Goal: Information Seeking & Learning: Learn about a topic

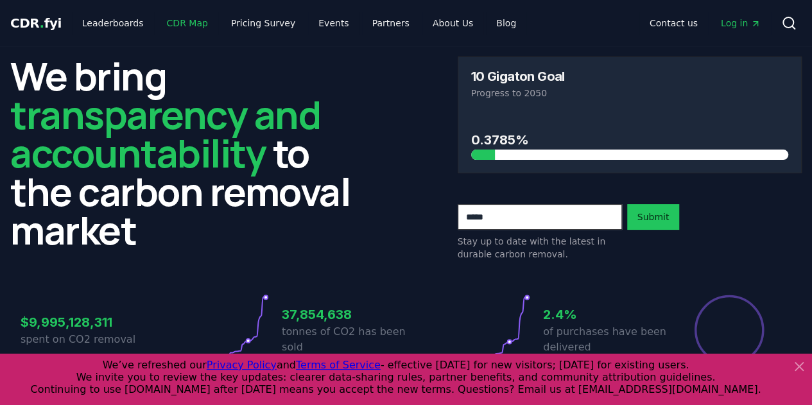
click at [176, 26] on link "CDR Map" at bounding box center [188, 23] width 62 height 23
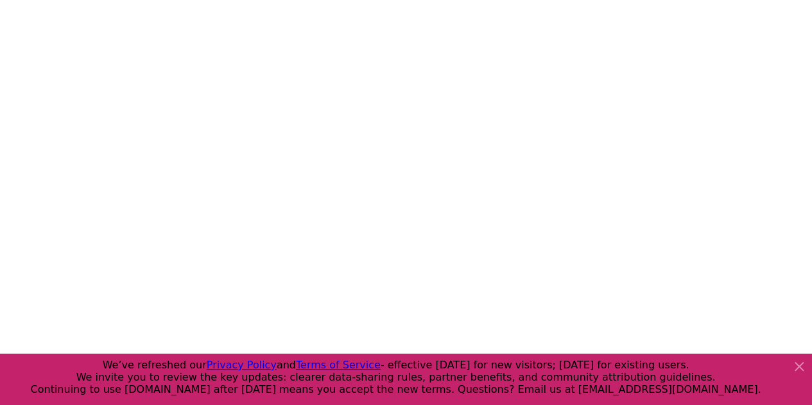
scroll to position [204, 0]
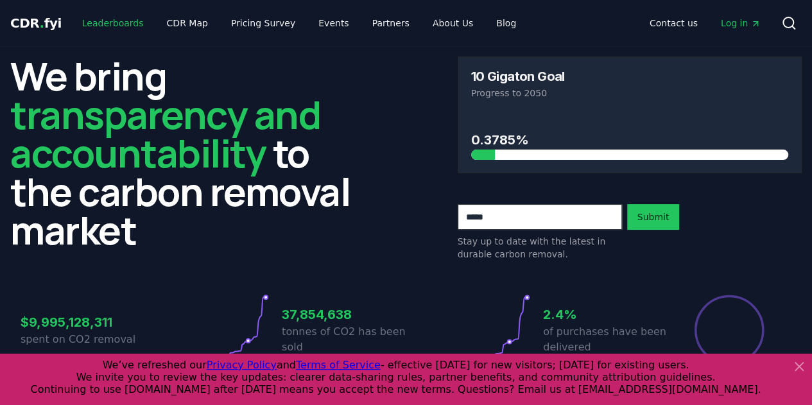
click at [112, 21] on link "Leaderboards" at bounding box center [113, 23] width 82 height 23
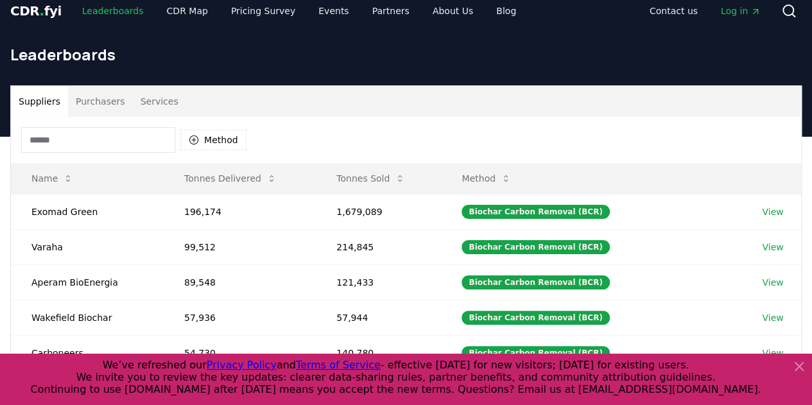
scroll to position [13, 0]
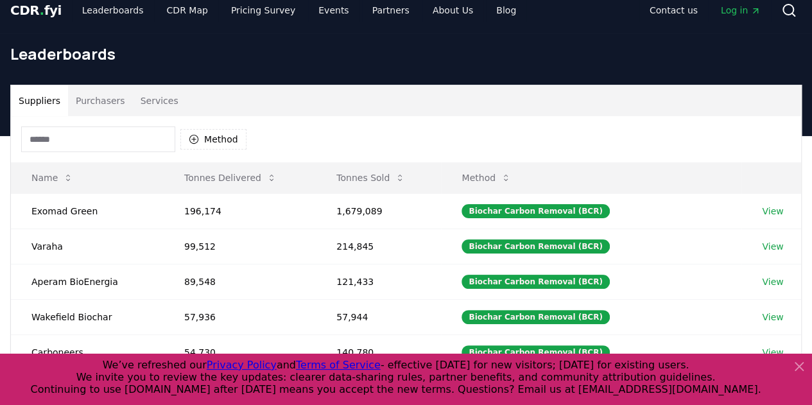
click at [123, 148] on input at bounding box center [98, 139] width 154 height 26
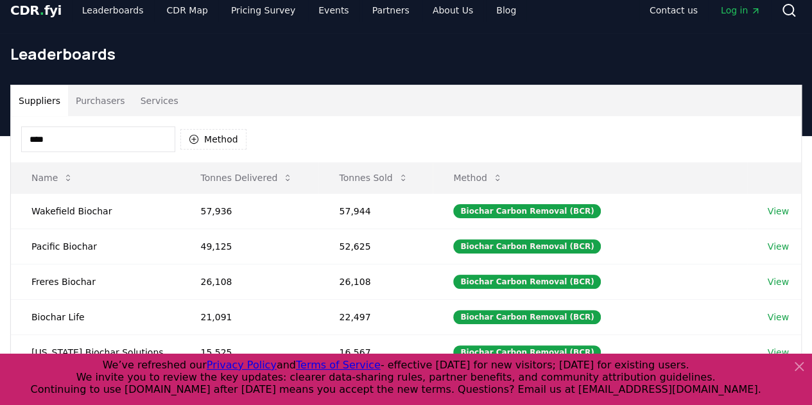
type input "*****"
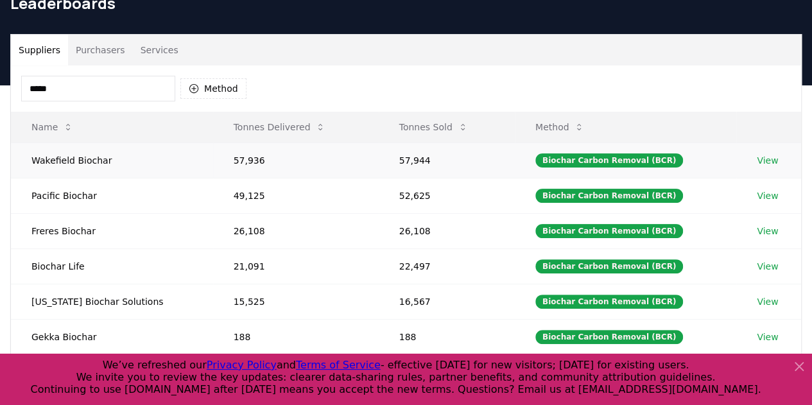
scroll to position [55, 0]
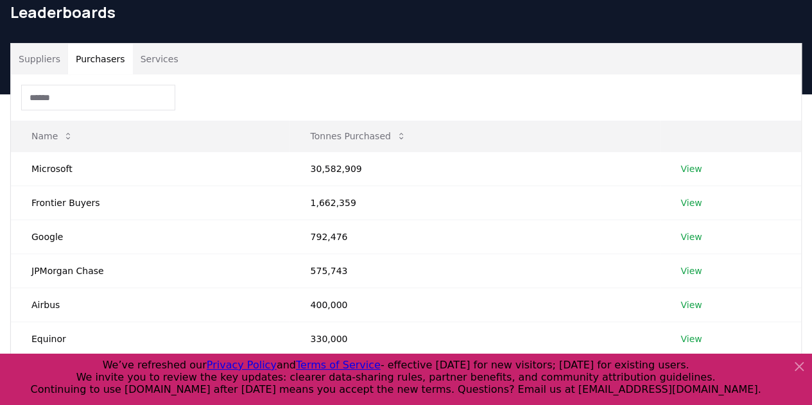
click at [96, 58] on button "Purchasers" at bounding box center [100, 59] width 65 height 31
click at [90, 92] on input at bounding box center [98, 98] width 154 height 26
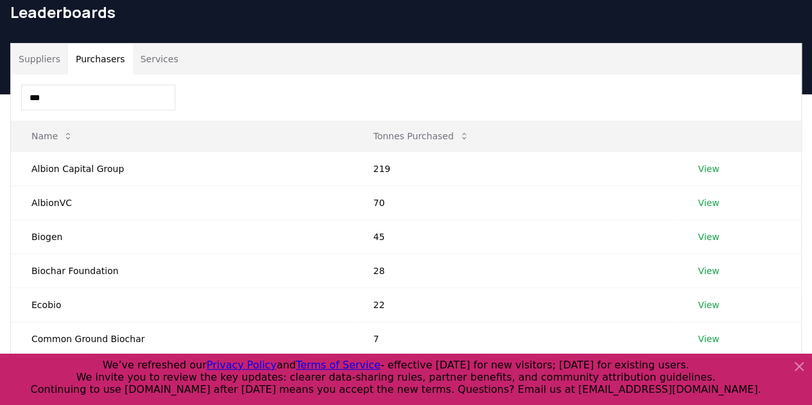
type input "****"
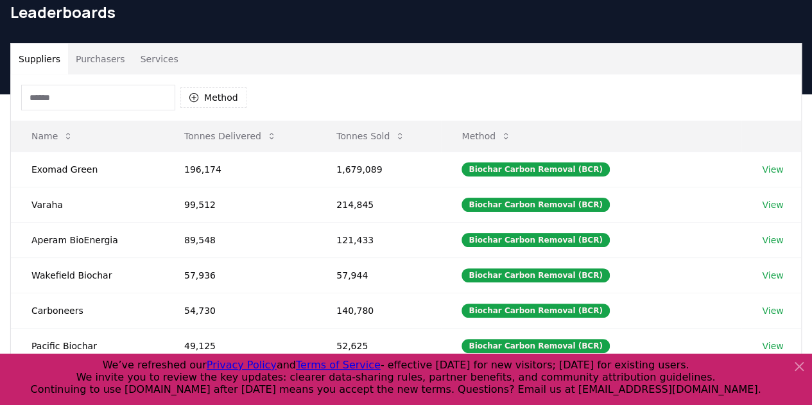
click at [42, 57] on button "Suppliers" at bounding box center [39, 59] width 57 height 31
click at [769, 167] on link "View" at bounding box center [772, 169] width 21 height 13
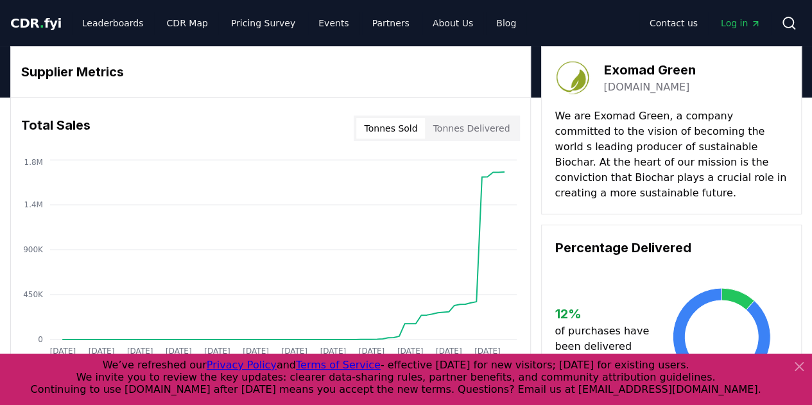
click at [470, 120] on button "Tonnes Delivered" at bounding box center [471, 128] width 92 height 21
click at [417, 132] on button "Tonnes Sold" at bounding box center [390, 128] width 69 height 21
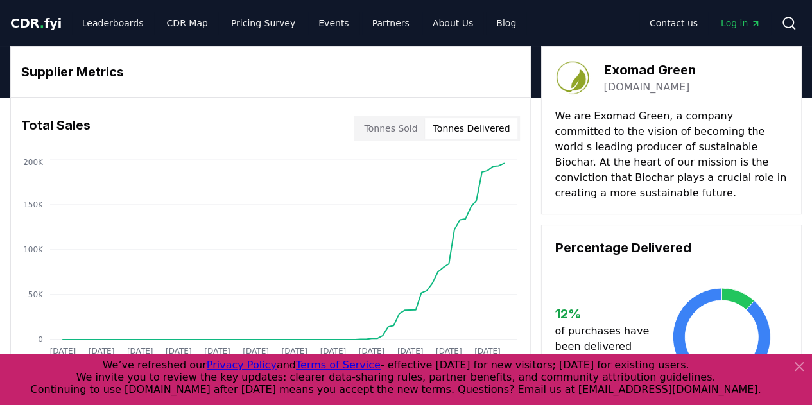
click at [458, 120] on button "Tonnes Delivered" at bounding box center [471, 128] width 92 height 21
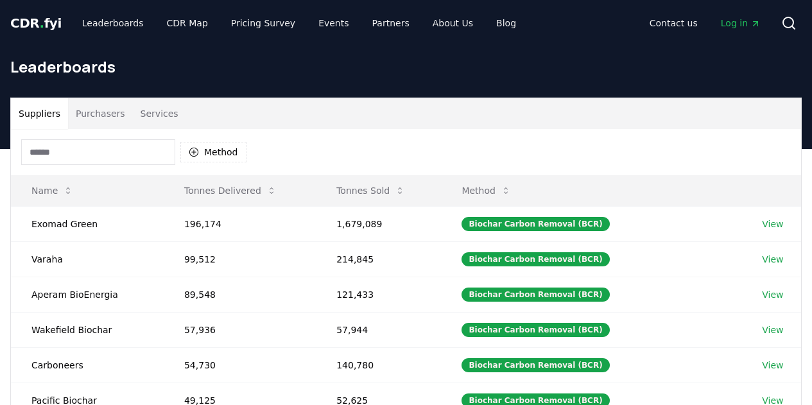
scroll to position [55, 0]
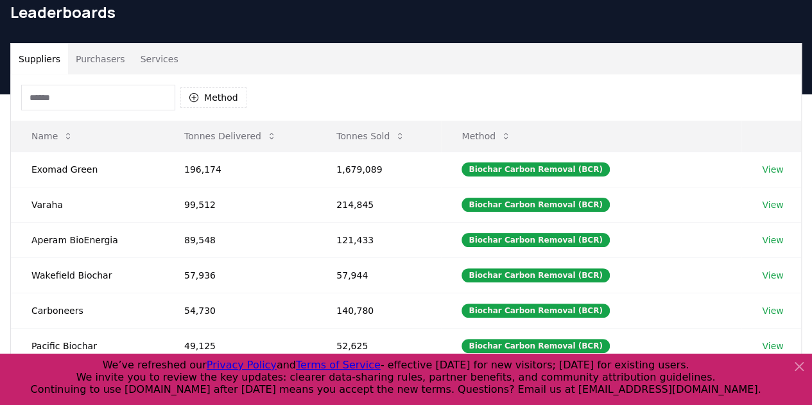
click at [117, 106] on input at bounding box center [98, 98] width 154 height 26
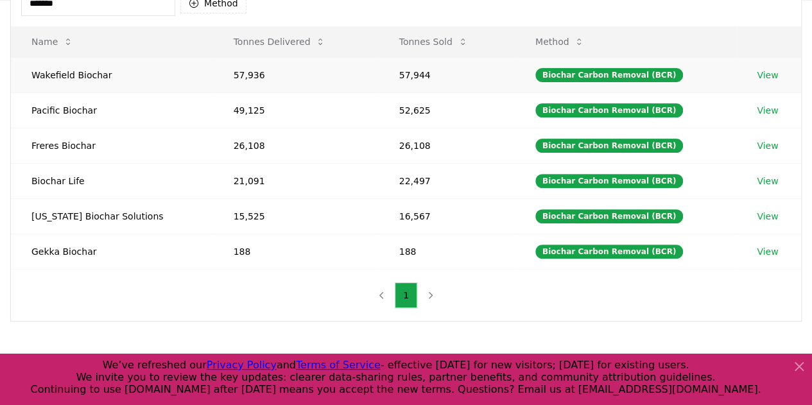
scroll to position [150, 0]
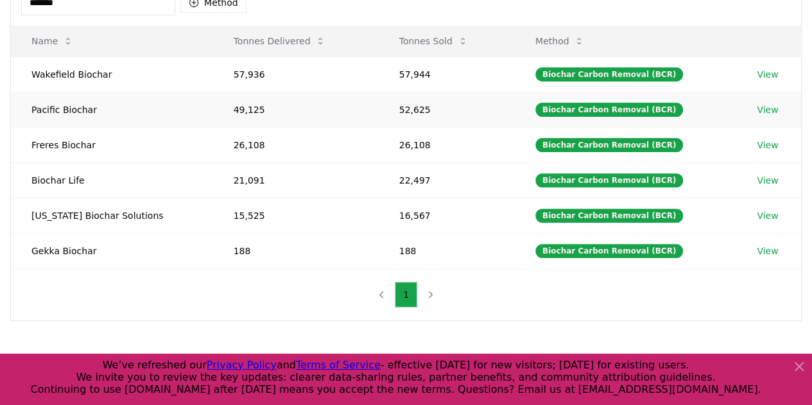
type input "*******"
click at [763, 110] on link "View" at bounding box center [767, 109] width 21 height 13
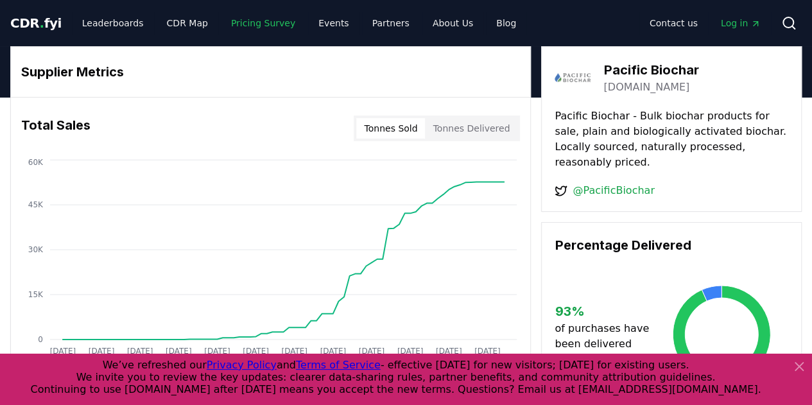
click at [268, 13] on link "Pricing Survey" at bounding box center [263, 23] width 85 height 23
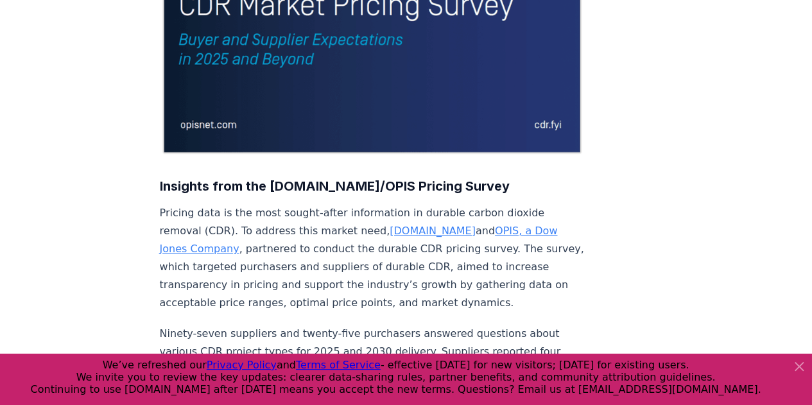
scroll to position [384, 0]
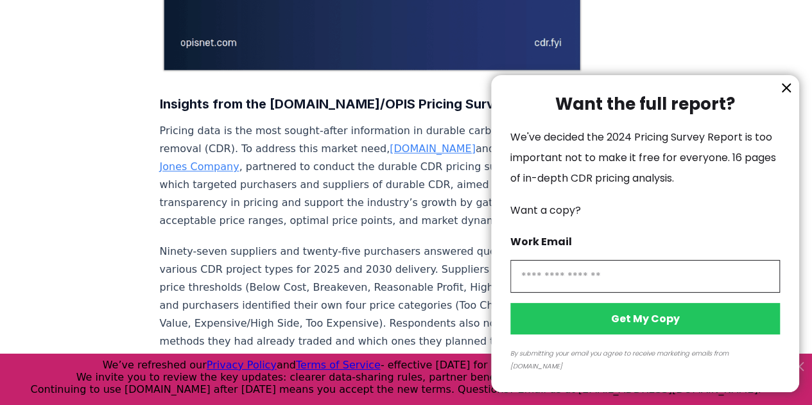
click at [784, 96] on icon "information" at bounding box center [785, 87] width 15 height 15
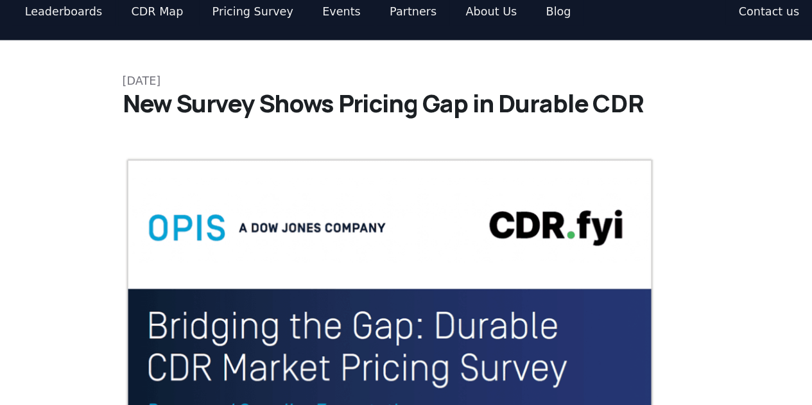
scroll to position [0, 0]
